Goal: Task Accomplishment & Management: Use online tool/utility

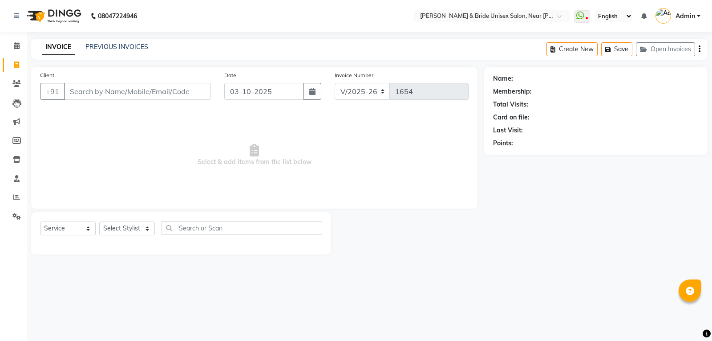
select select "4118"
select select "service"
click at [77, 92] on input "Client" at bounding box center [137, 91] width 147 height 17
type input "1"
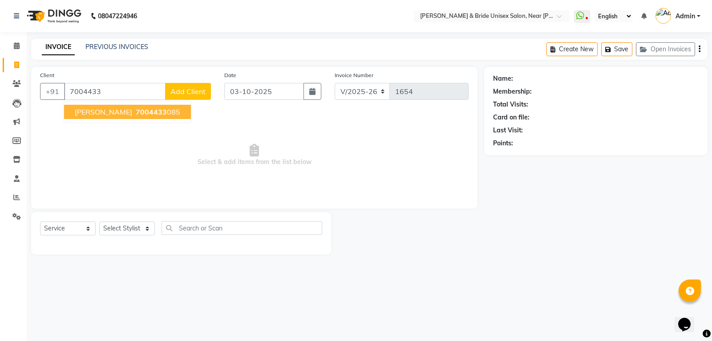
click at [131, 120] on ngb-typeahead-window "[PERSON_NAME] 7004433 085" at bounding box center [128, 112] width 128 height 22
click at [142, 115] on span "7004433" at bounding box center [151, 111] width 31 height 9
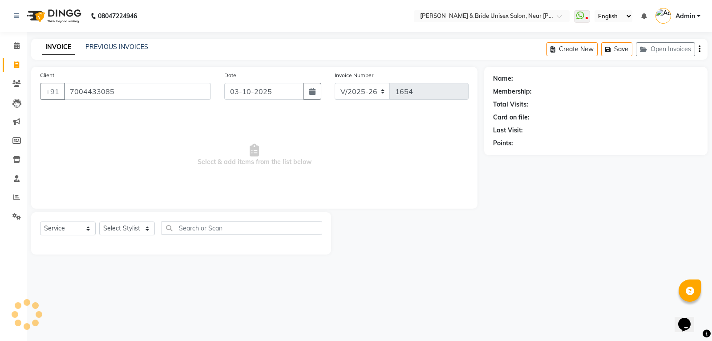
type input "7004433085"
select select "1: Object"
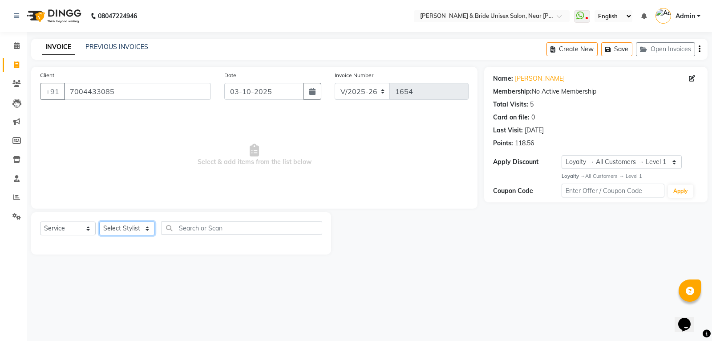
click at [120, 227] on select "Select Stylist chiku Front Desk guriya [PERSON_NAME][DATE] sunny [PERSON_NAME]" at bounding box center [127, 228] width 56 height 14
select select "44656"
click at [99, 221] on select "Select Stylist chiku Front Desk guriya [PERSON_NAME][DATE] sunny [PERSON_NAME]" at bounding box center [127, 228] width 56 height 14
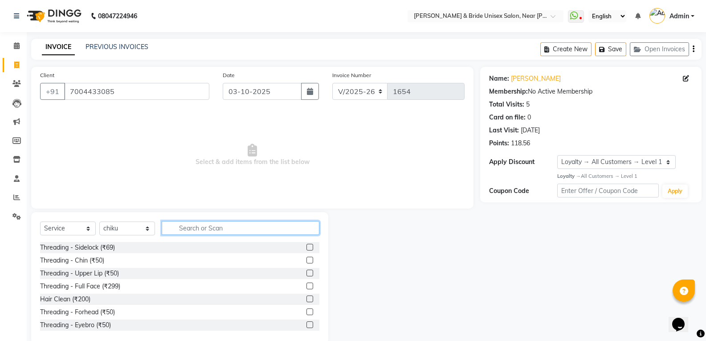
click at [208, 228] on input "text" at bounding box center [241, 228] width 158 height 14
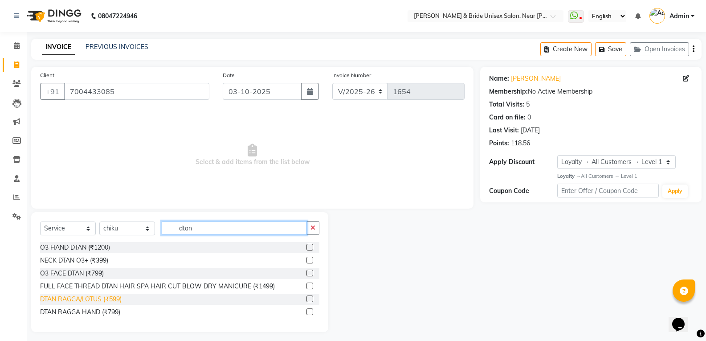
type input "dtan"
click at [90, 303] on div "DTAN RAGGA/LOTUS (₹599)" at bounding box center [80, 298] width 81 height 9
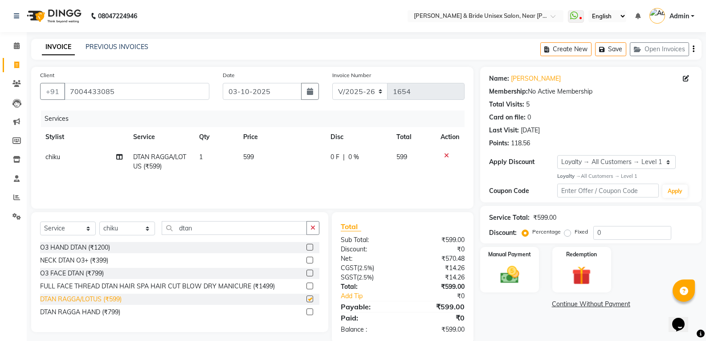
checkbox input "false"
click at [261, 164] on td "599" at bounding box center [282, 161] width 88 height 29
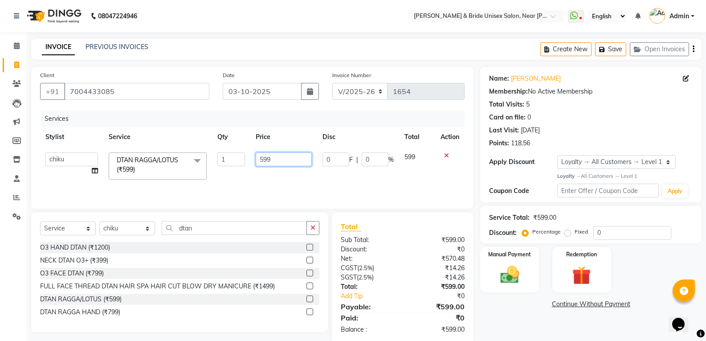
click at [290, 154] on input "599" at bounding box center [284, 159] width 56 height 14
type input "5"
type input "600"
click at [276, 231] on input "dtan" at bounding box center [234, 228] width 145 height 14
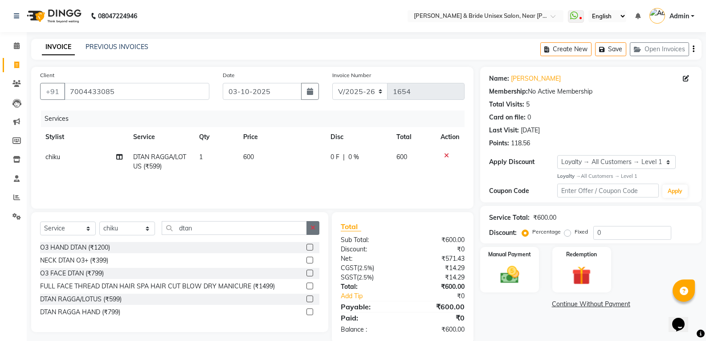
click at [316, 231] on button "button" at bounding box center [312, 228] width 13 height 14
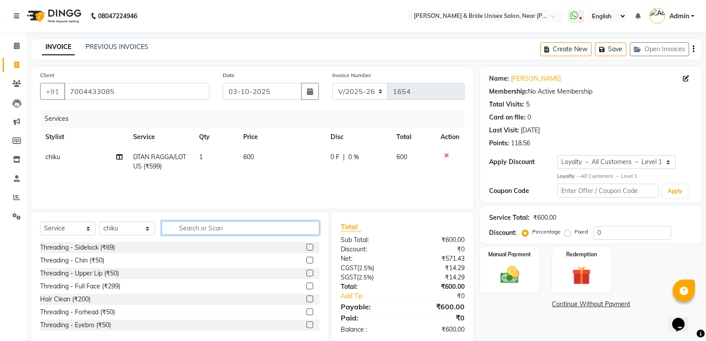
click at [299, 228] on input "text" at bounding box center [241, 228] width 158 height 14
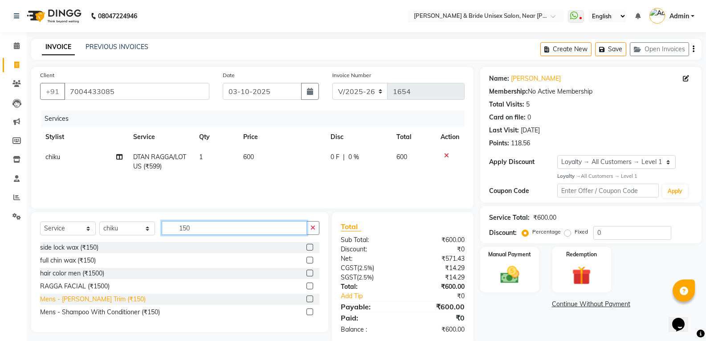
type input "150"
click at [93, 299] on div "Mens - [PERSON_NAME] Trim (₹150)" at bounding box center [93, 298] width 106 height 9
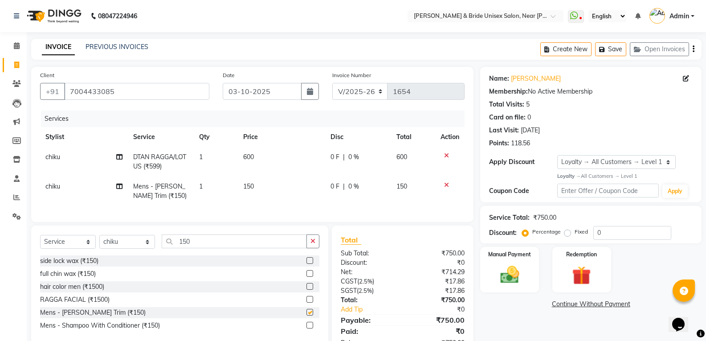
checkbox input "false"
click at [521, 289] on div "Manual Payment" at bounding box center [509, 270] width 61 height 48
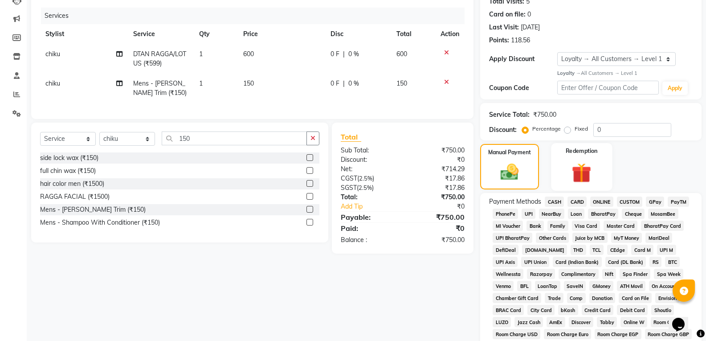
scroll to position [178, 0]
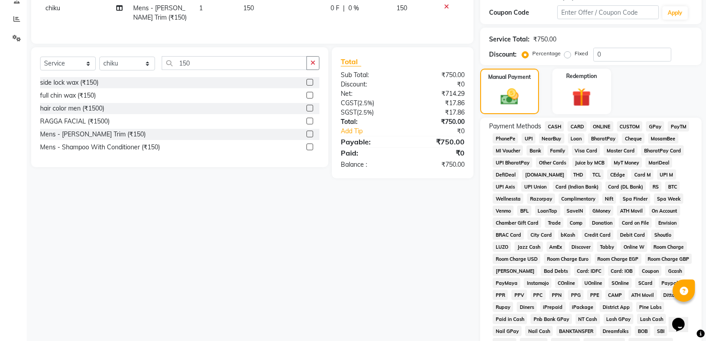
click at [603, 125] on span "ONLINE" at bounding box center [601, 126] width 23 height 10
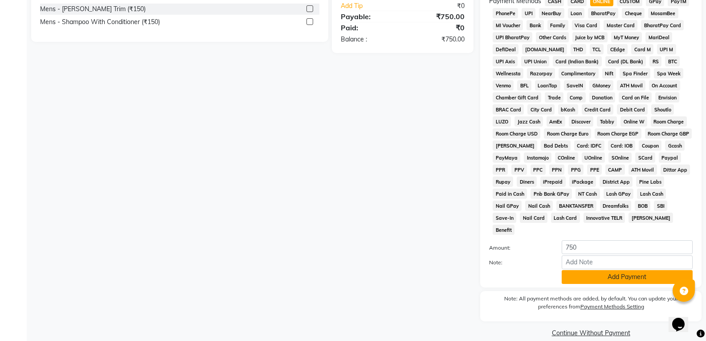
click at [593, 270] on button "Add Payment" at bounding box center [626, 277] width 131 height 14
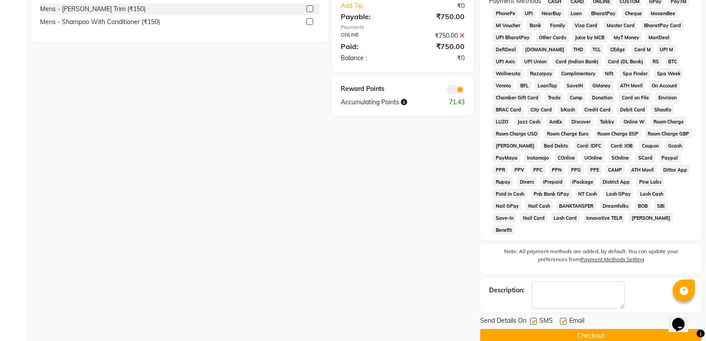
click at [585, 329] on button "Checkout" at bounding box center [590, 336] width 221 height 14
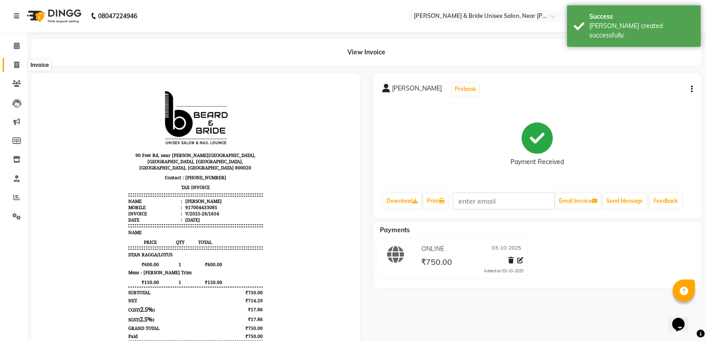
click at [14, 64] on icon at bounding box center [16, 64] width 5 height 7
select select "service"
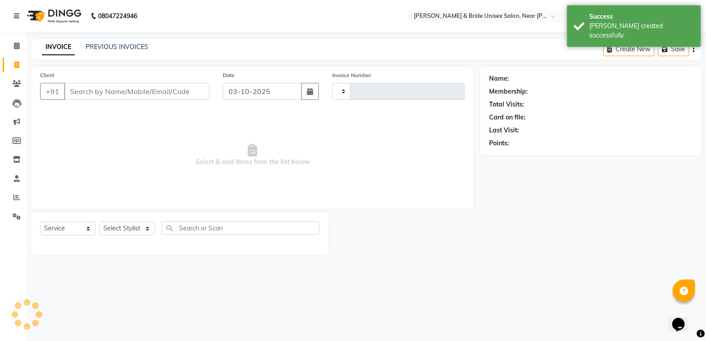
type input "1655"
select select "4118"
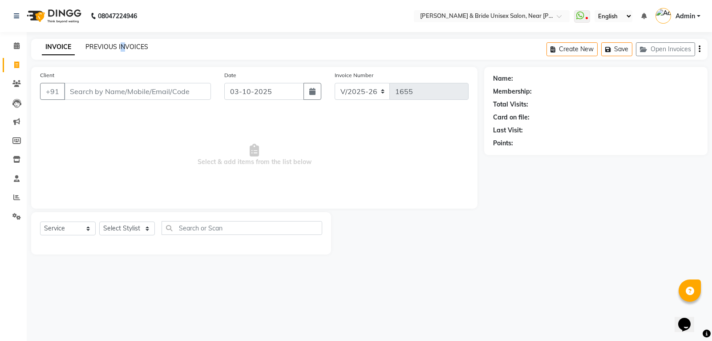
drag, startPoint x: 122, startPoint y: 41, endPoint x: 122, endPoint y: 45, distance: 4.5
click at [122, 44] on div "INVOICE PREVIOUS INVOICES Create New Save Open Invoices" at bounding box center [369, 49] width 677 height 21
click at [122, 48] on link "PREVIOUS INVOICES" at bounding box center [116, 47] width 63 height 8
